Goal: Check status

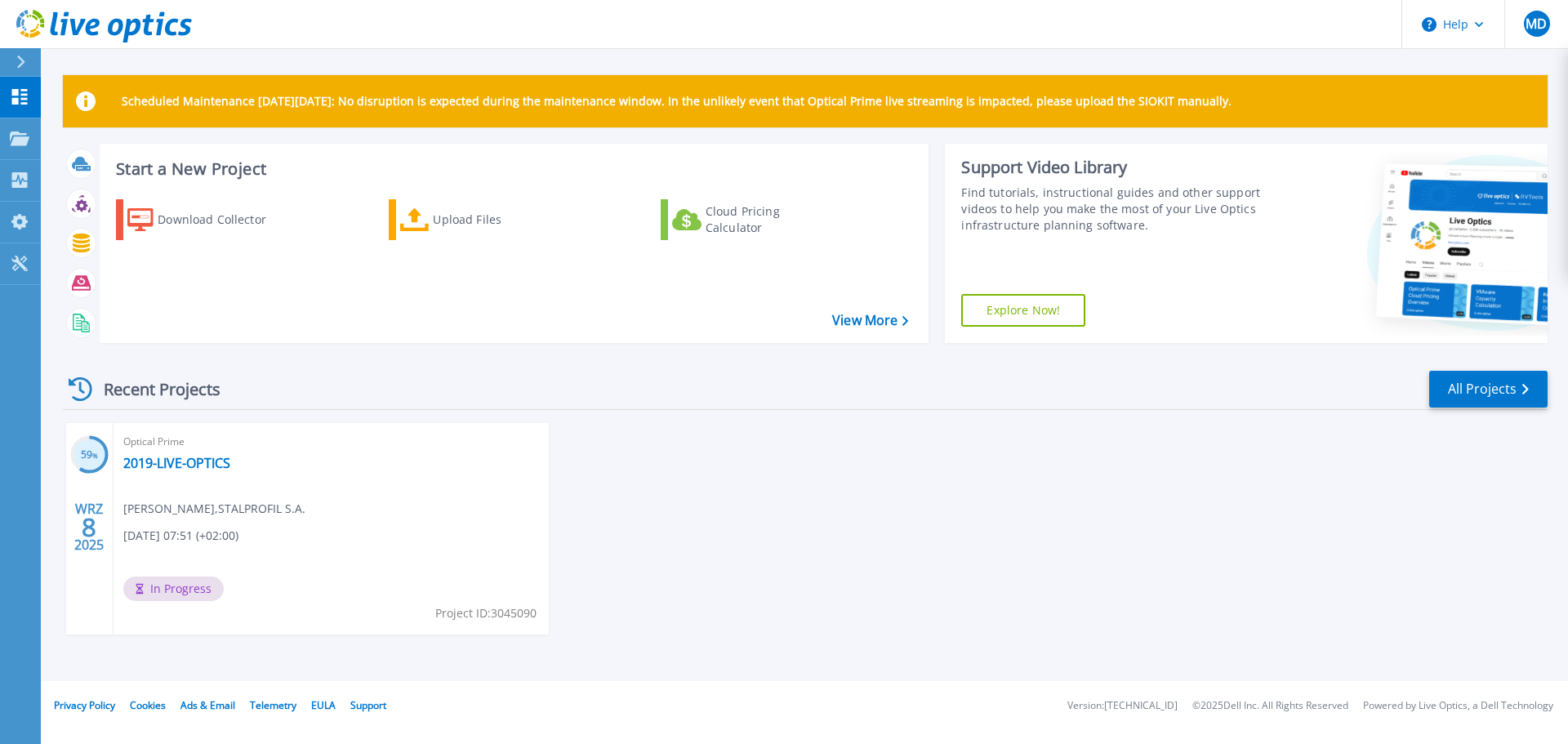
drag, startPoint x: 1282, startPoint y: 100, endPoint x: 69, endPoint y: 128, distance: 1213.3
click at [69, 128] on div "Scheduled Maintenance [DATE][DATE]: No disruption is expected during the mainte…" at bounding box center [805, 378] width 1484 height 605
click at [922, 44] on header "Help MD Użytkownik końcowy [PERSON_NAME] [PERSON_NAME][EMAIL_ADDRESS][DOMAIN_NA…" at bounding box center [784, 24] width 1568 height 49
click at [193, 465] on link "2019-LIVE-OPTICS" at bounding box center [177, 463] width 107 height 16
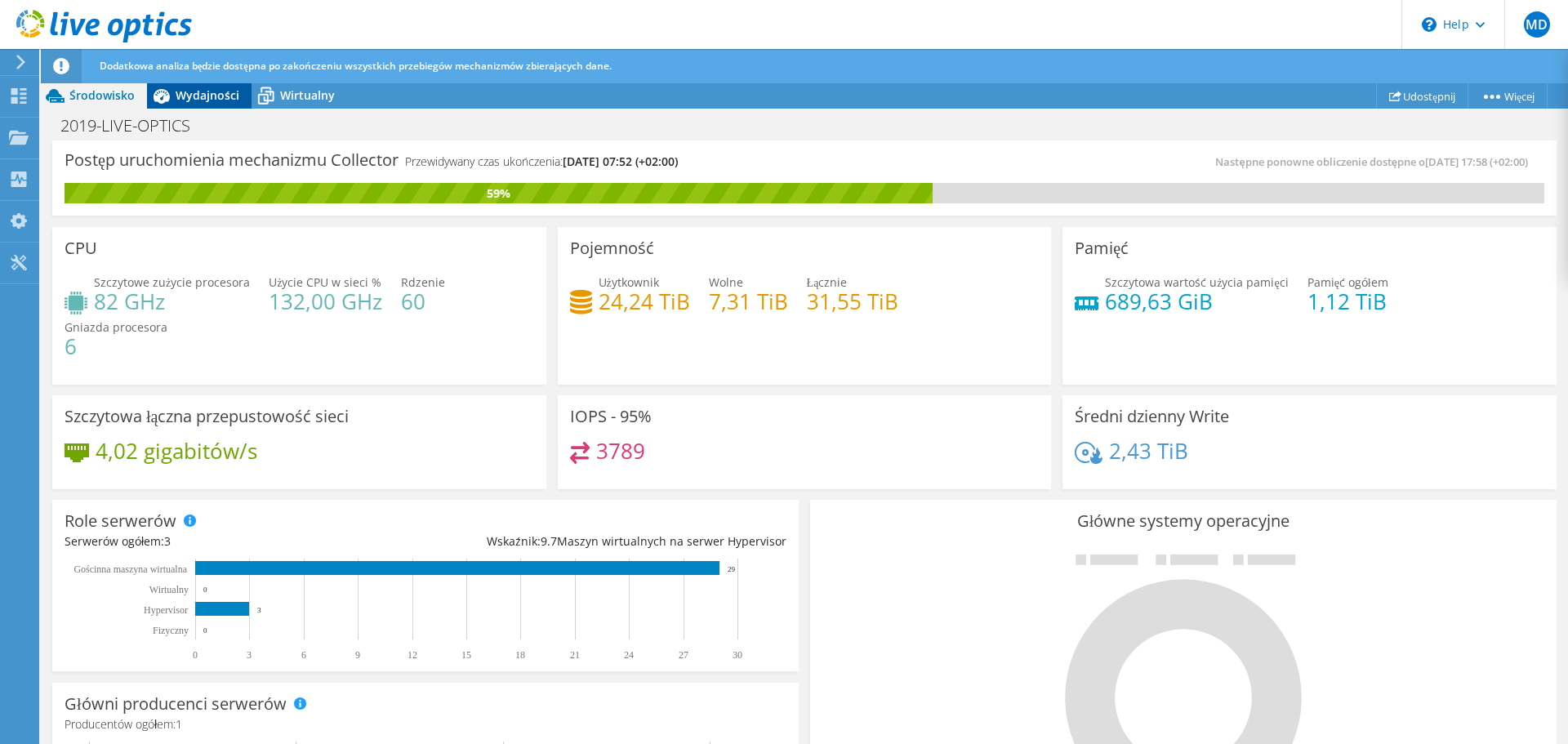
click at [200, 101] on span "Wydajności" at bounding box center [207, 95] width 64 height 15
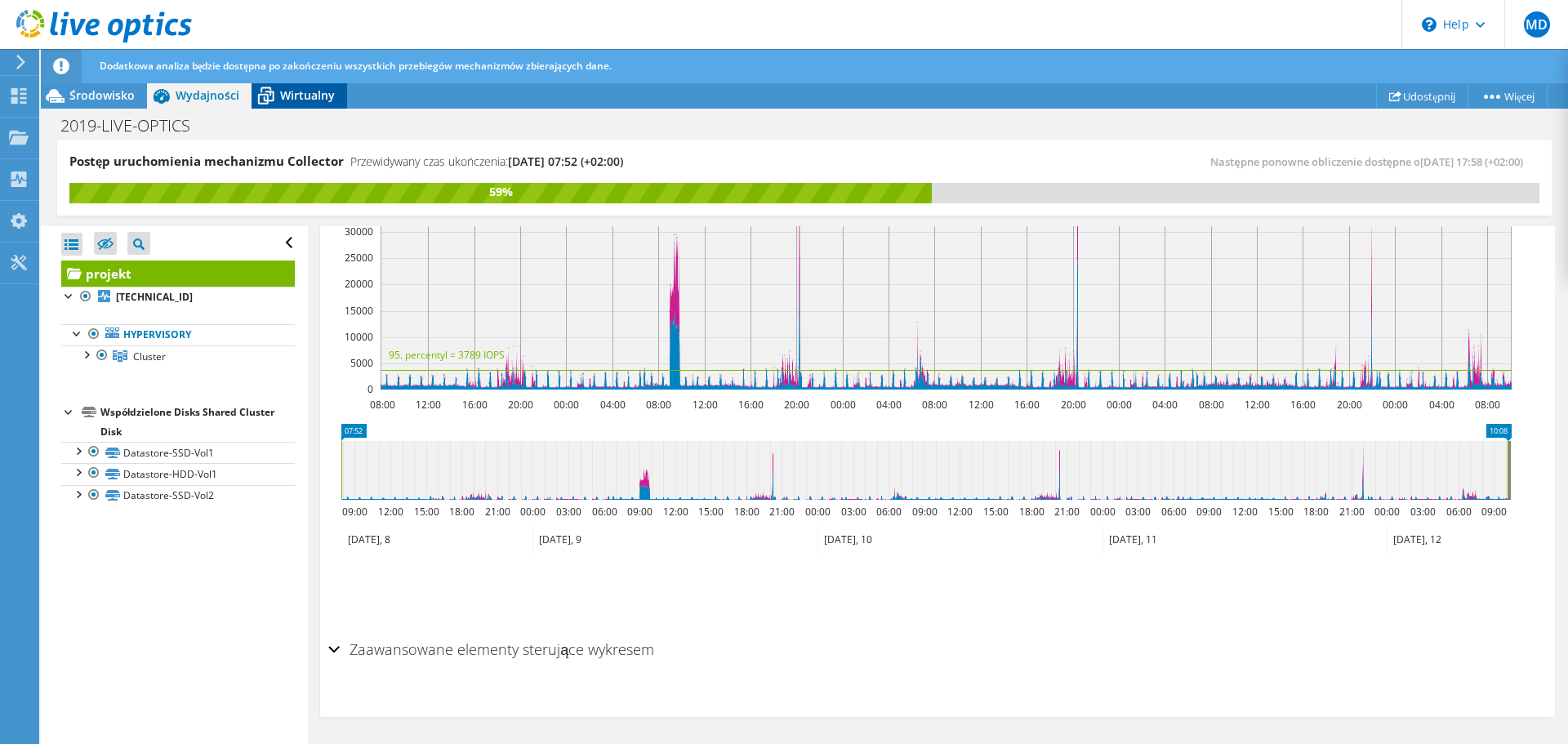
click at [306, 97] on span "Wirtualny" at bounding box center [307, 95] width 55 height 15
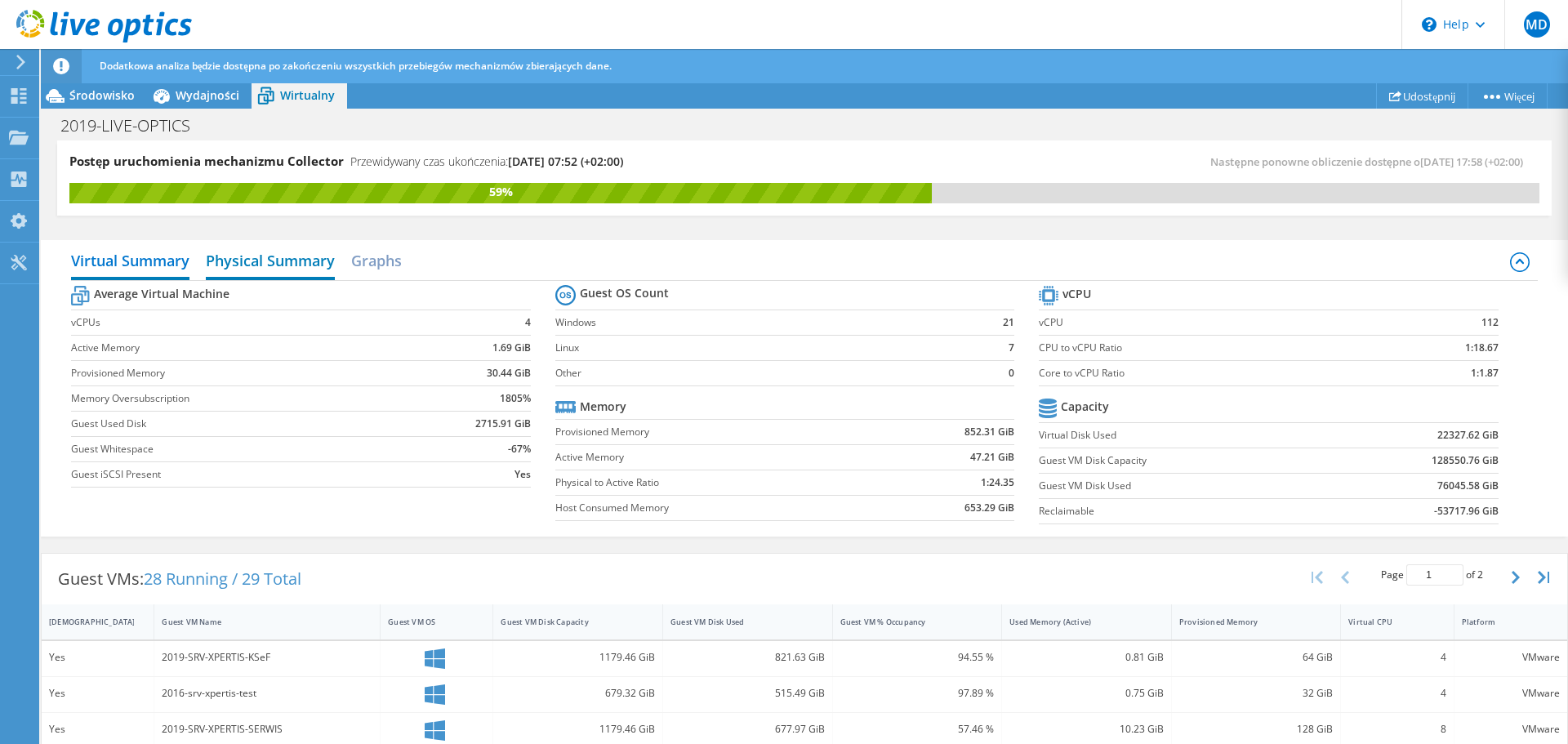
click at [283, 260] on h2 "Physical Summary" at bounding box center [270, 262] width 129 height 36
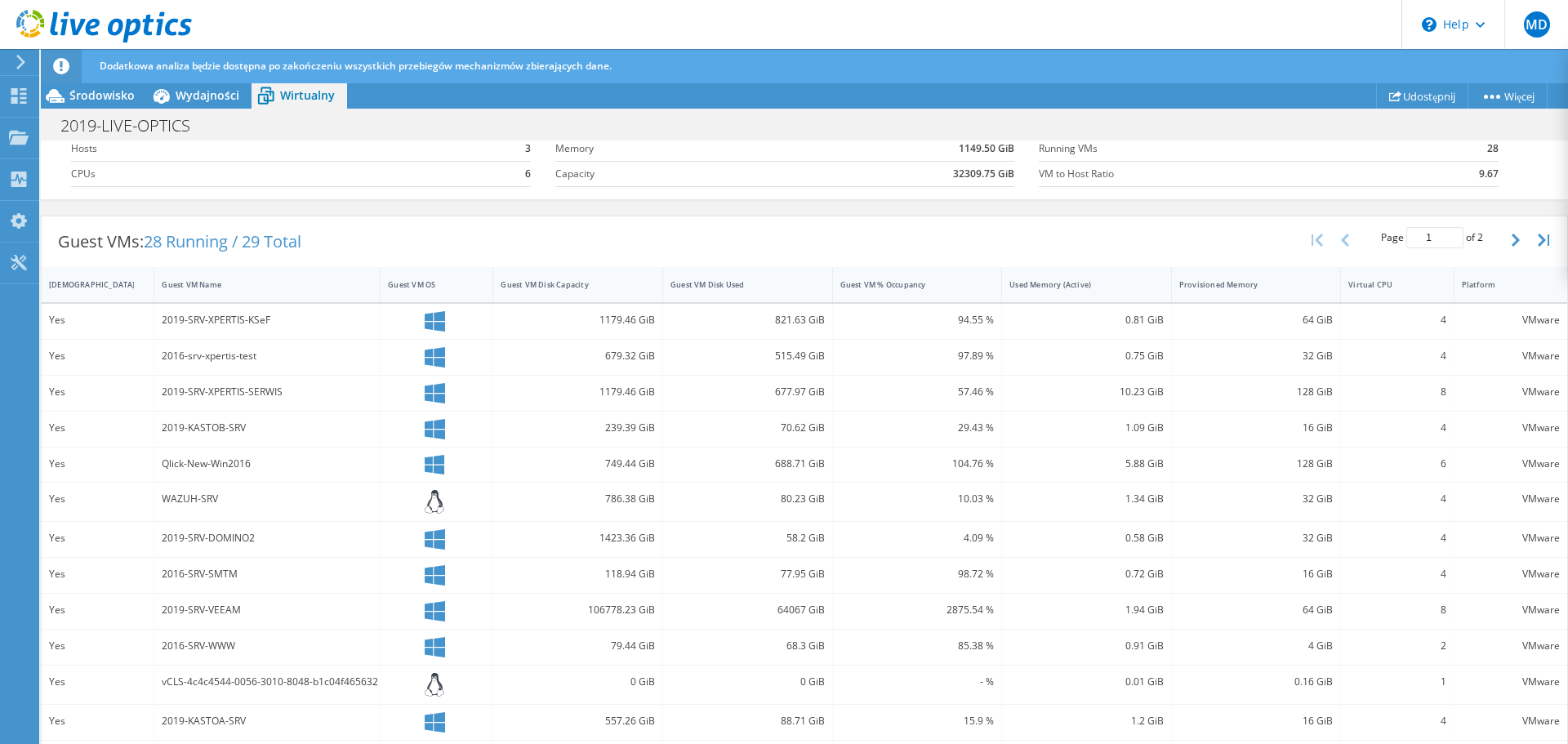
scroll to position [293, 0]
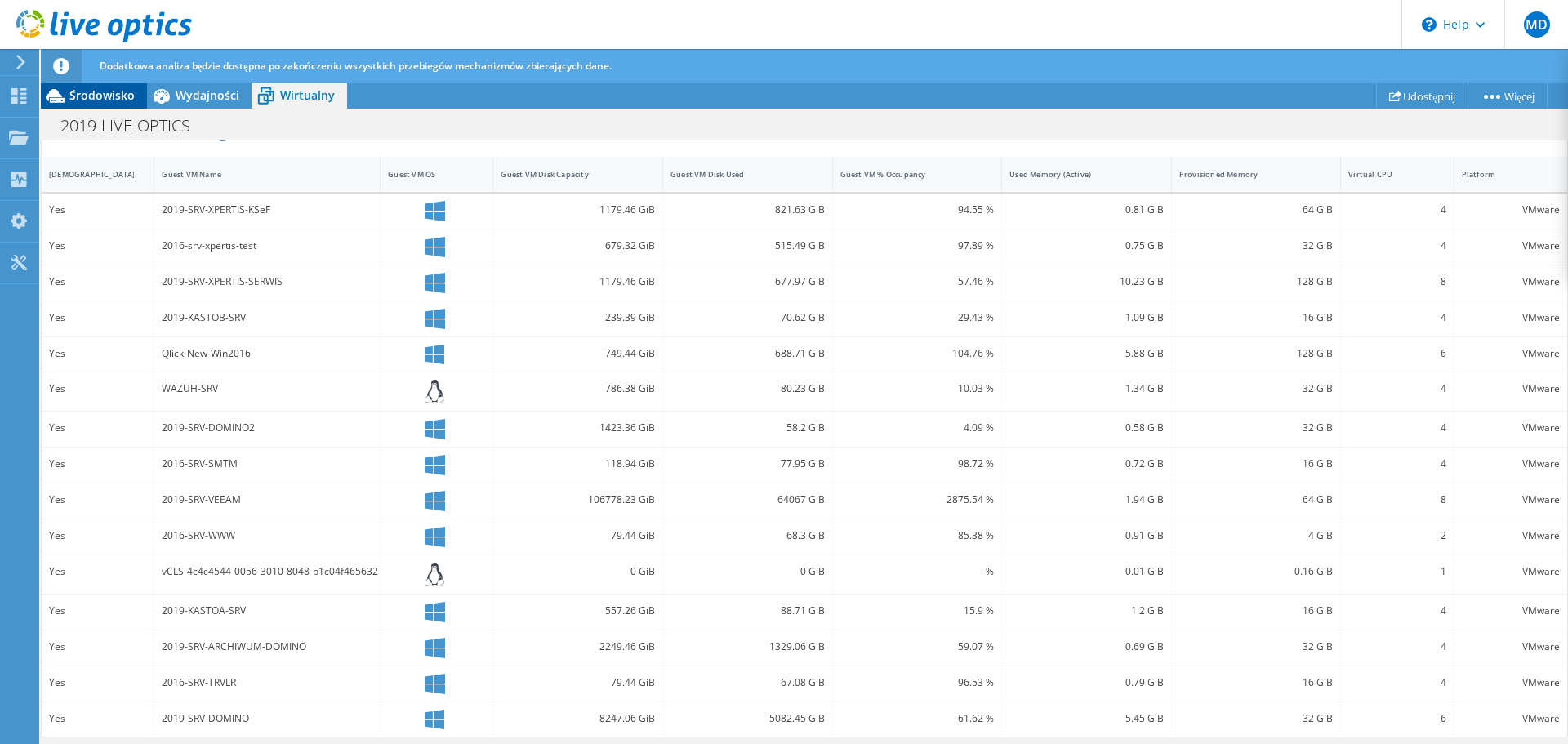
drag, startPoint x: 98, startPoint y: 90, endPoint x: 109, endPoint y: 90, distance: 11.0
click at [98, 90] on span "Środowisko" at bounding box center [102, 95] width 65 height 15
